Goal: Task Accomplishment & Management: Manage account settings

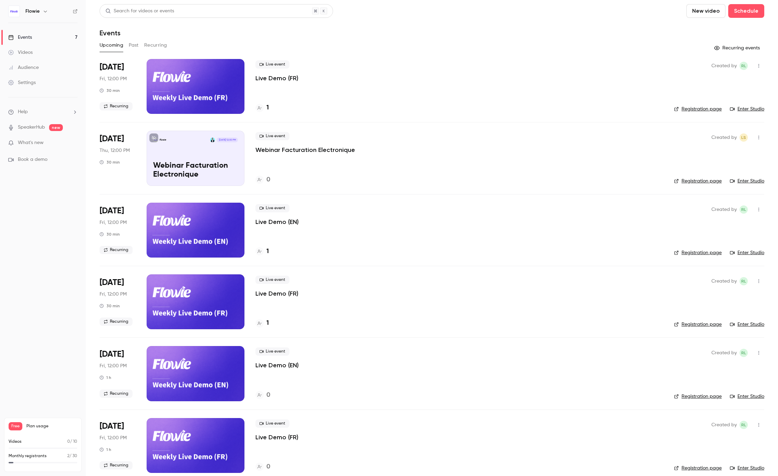
click at [53, 34] on link "Events 7" at bounding box center [43, 37] width 86 height 15
click at [278, 80] on p "Live Demo (FR)" at bounding box center [276, 78] width 43 height 8
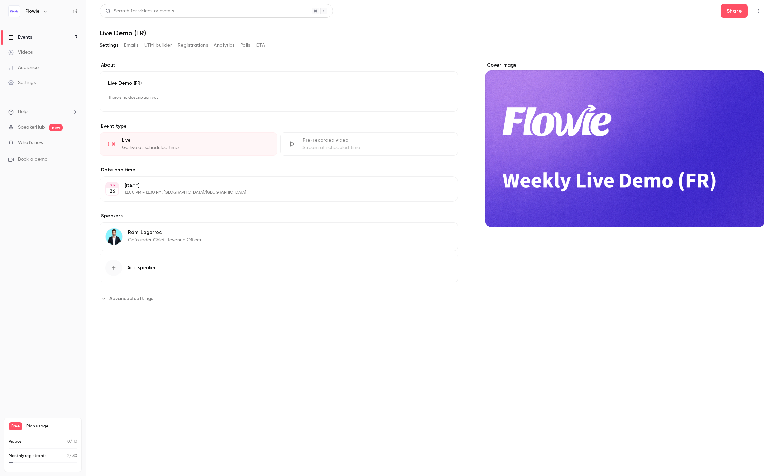
click at [165, 46] on button "UTM builder" at bounding box center [158, 45] width 28 height 11
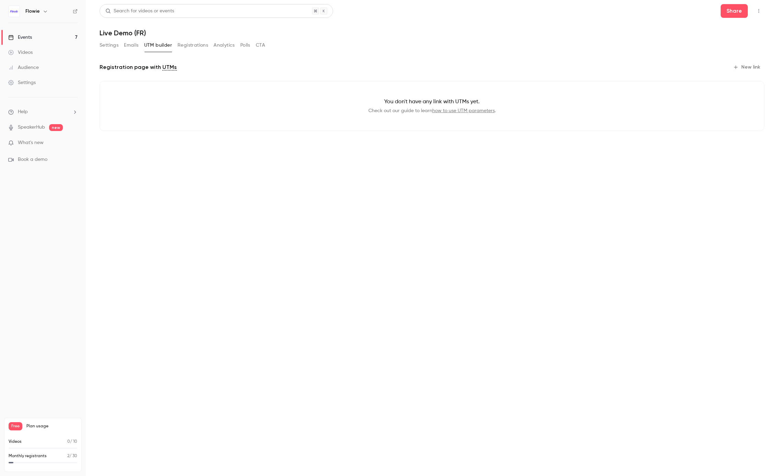
click at [198, 46] on button "Registrations" at bounding box center [192, 45] width 31 height 11
click at [111, 45] on button "Settings" at bounding box center [109, 45] width 19 height 11
click at [107, 42] on button "Settings" at bounding box center [109, 45] width 19 height 11
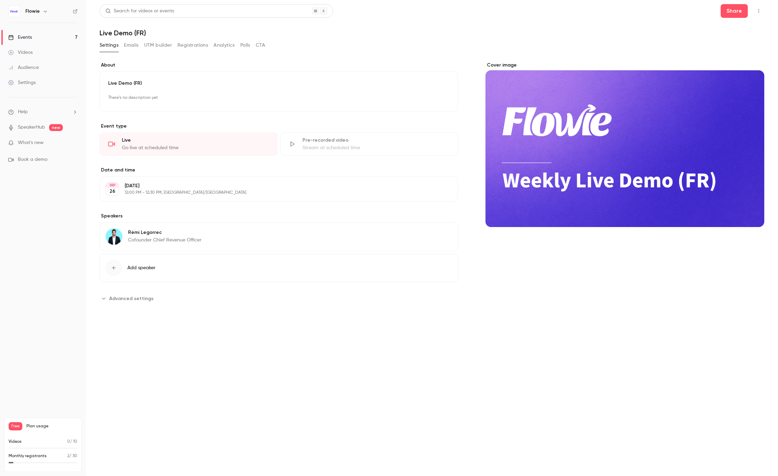
click at [168, 48] on button "UTM builder" at bounding box center [158, 45] width 28 height 11
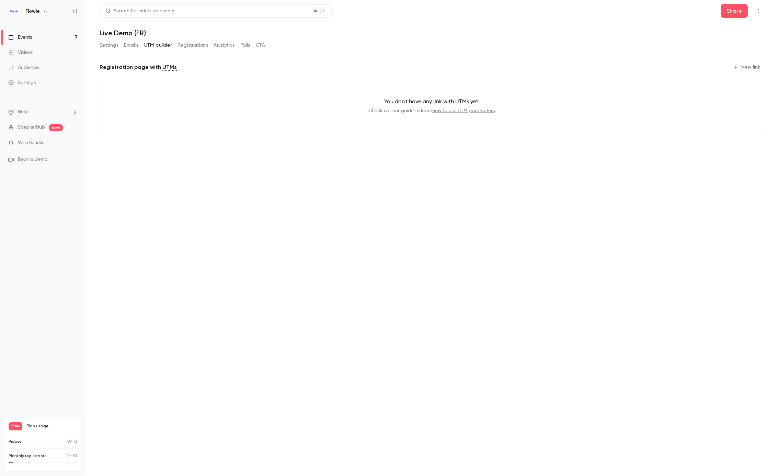
click at [51, 34] on link "Events 7" at bounding box center [43, 37] width 86 height 15
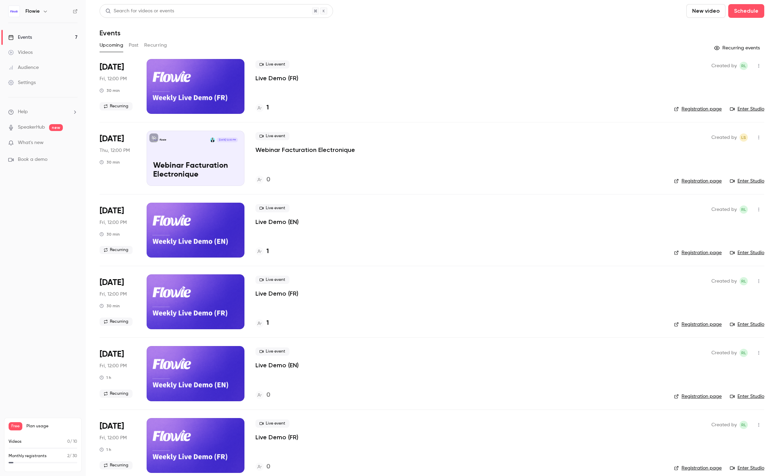
click at [275, 221] on p "Live Demo (EN)" at bounding box center [276, 222] width 43 height 8
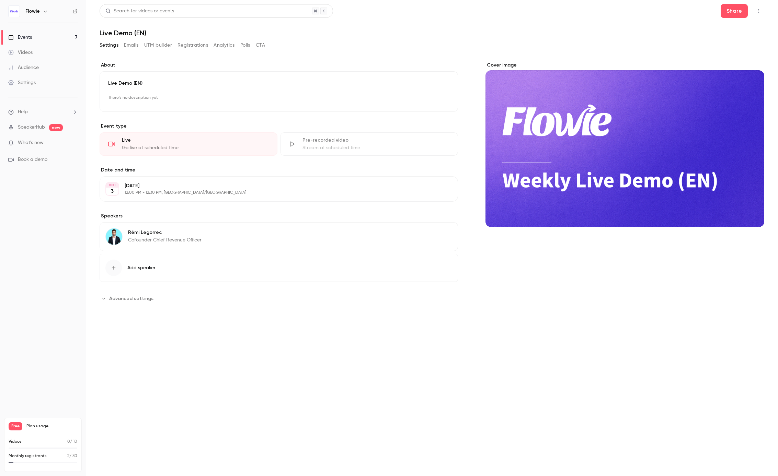
click at [199, 38] on div "**********" at bounding box center [432, 162] width 665 height 316
click at [196, 47] on button "Registrations" at bounding box center [192, 45] width 31 height 11
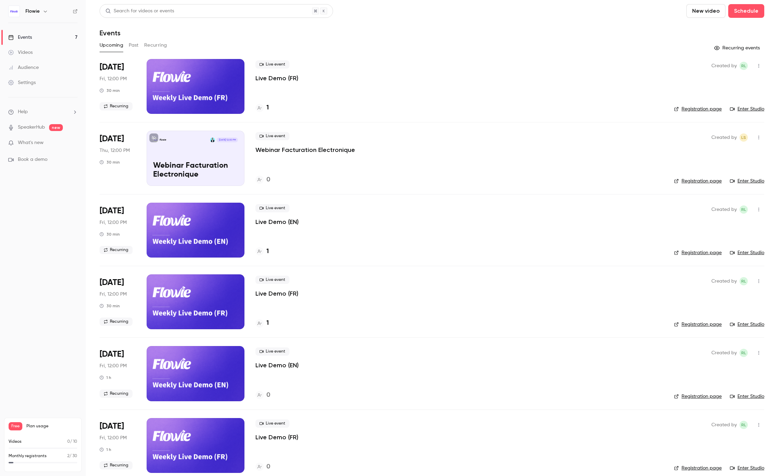
click at [288, 294] on p "Live Demo (FR)" at bounding box center [276, 294] width 43 height 8
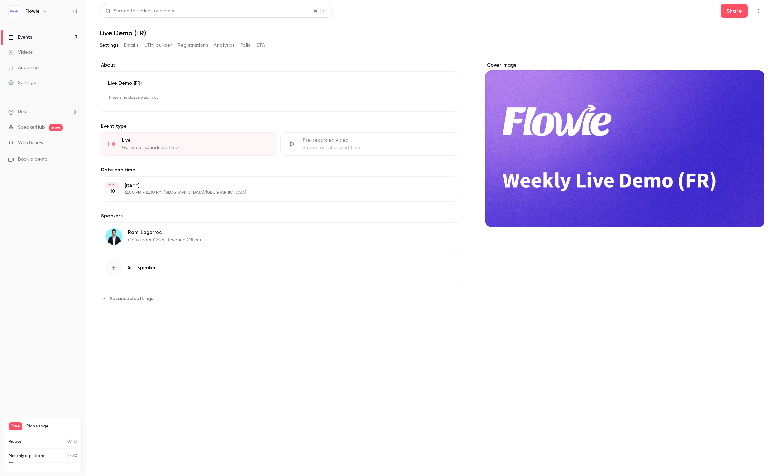
click at [197, 45] on button "Registrations" at bounding box center [192, 45] width 31 height 11
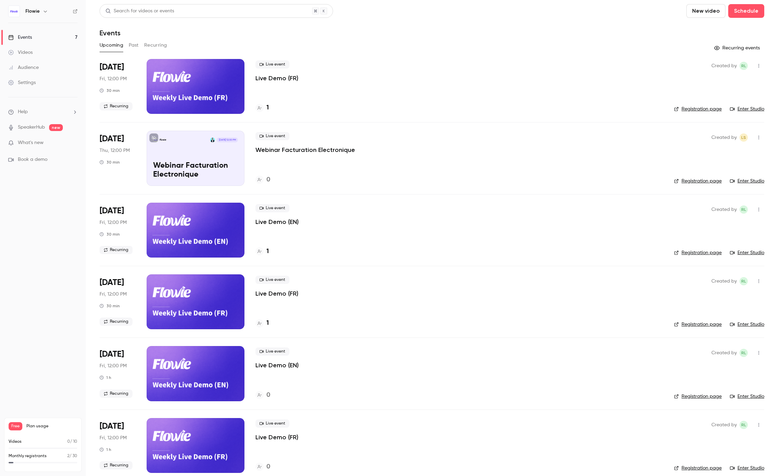
click at [277, 79] on p "Live Demo (FR)" at bounding box center [276, 78] width 43 height 8
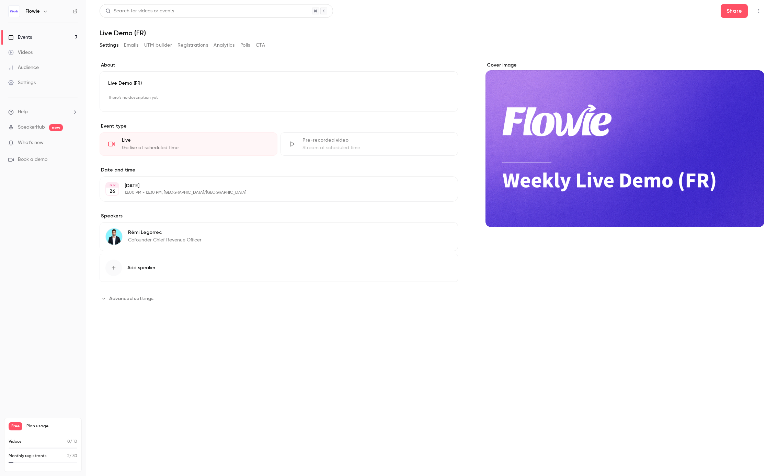
click at [199, 46] on button "Registrations" at bounding box center [192, 45] width 31 height 11
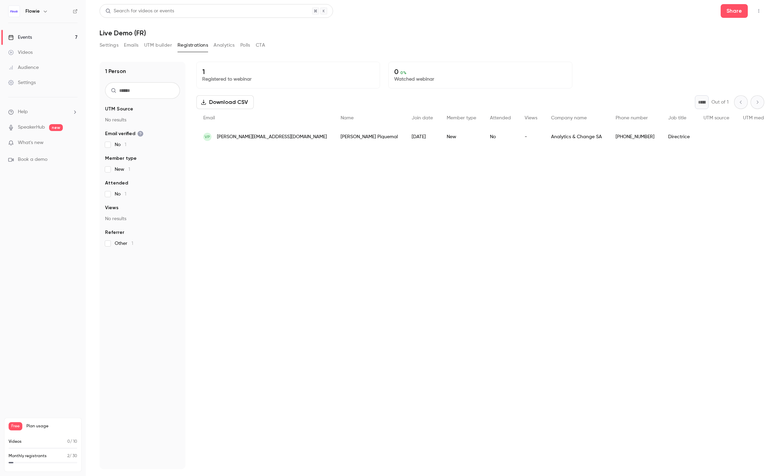
click at [33, 37] on link "Events 7" at bounding box center [43, 37] width 86 height 15
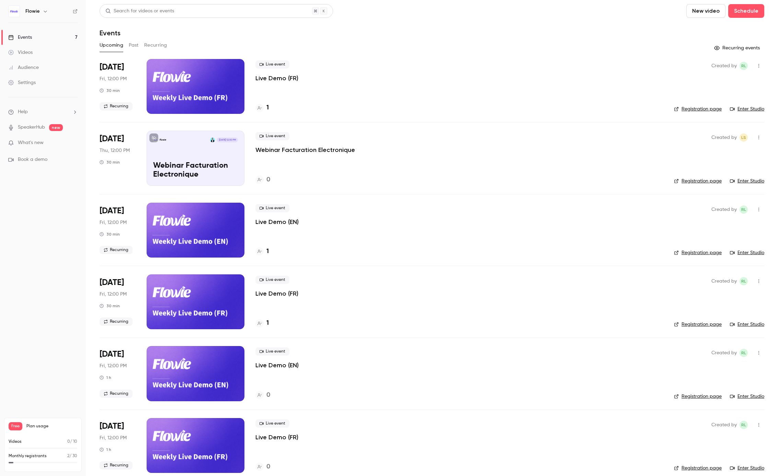
click at [274, 224] on p "Live Demo (EN)" at bounding box center [276, 222] width 43 height 8
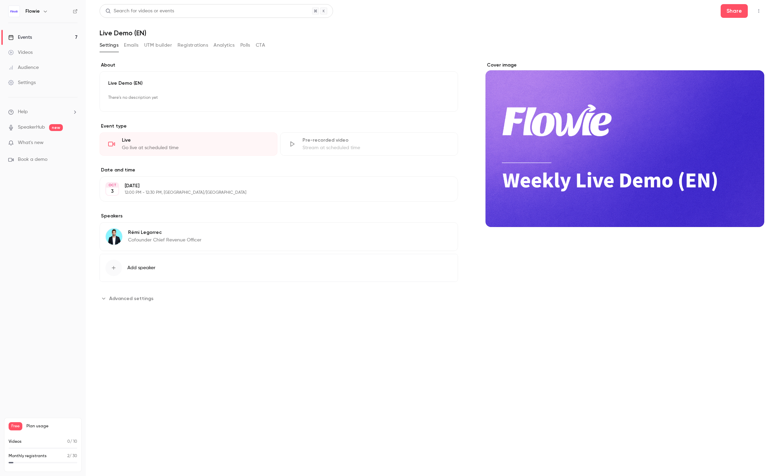
click at [195, 38] on div "**********" at bounding box center [432, 162] width 665 height 316
click at [195, 41] on button "Registrations" at bounding box center [192, 45] width 31 height 11
